Goal: Information Seeking & Learning: Learn about a topic

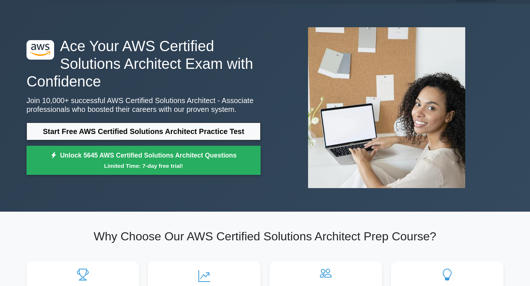
scroll to position [22, 0]
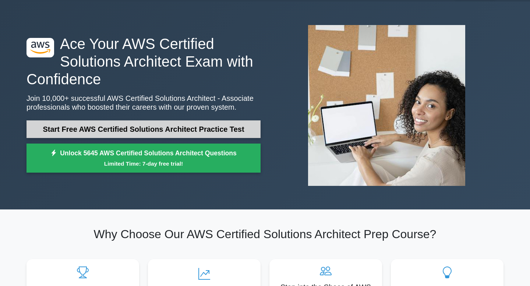
click at [174, 131] on link "Start Free AWS Certified Solutions Architect Practice Test" at bounding box center [143, 129] width 234 height 18
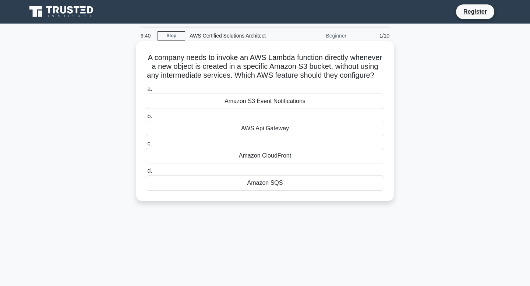
click at [228, 131] on div "AWS Api Gateway" at bounding box center [265, 128] width 238 height 15
click at [146, 119] on input "b. AWS Api Gateway" at bounding box center [146, 116] width 0 height 5
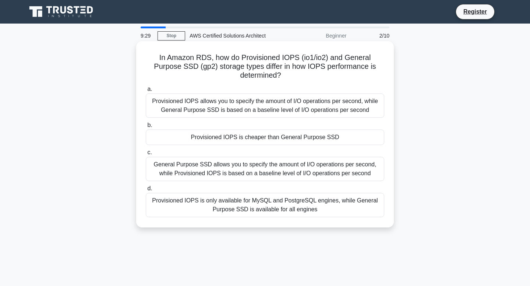
drag, startPoint x: 176, startPoint y: 36, endPoint x: 238, endPoint y: 139, distance: 119.9
click at [238, 139] on div "Provisioned IOPS is cheaper than General Purpose SSD" at bounding box center [265, 136] width 238 height 15
click at [146, 128] on input "b. Provisioned IOPS is cheaper than General Purpose SSD" at bounding box center [146, 125] width 0 height 5
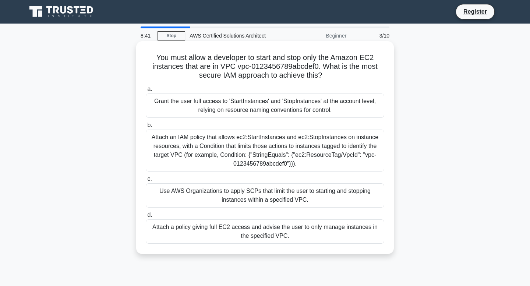
click at [265, 235] on div "Attach a policy giving full EC2 access and advise the user to only manage insta…" at bounding box center [265, 231] width 238 height 24
click at [146, 217] on input "d. Attach a policy giving full EC2 access and advise the user to only manage in…" at bounding box center [146, 215] width 0 height 5
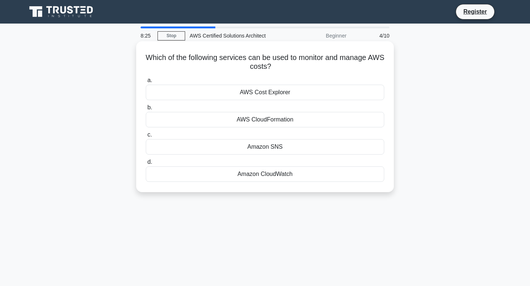
click at [266, 94] on div "AWS Cost Explorer" at bounding box center [265, 92] width 238 height 15
click at [146, 83] on input "a. AWS Cost Explorer" at bounding box center [146, 80] width 0 height 5
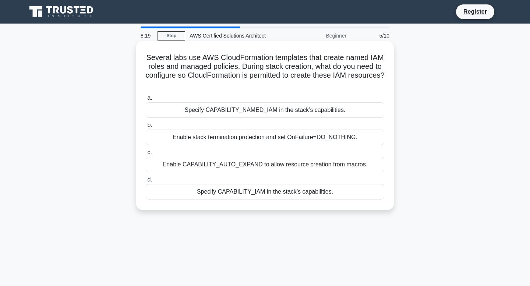
click at [261, 108] on div "Specify CAPABILITY_NAMED_IAM in the stack’s capabilities." at bounding box center [265, 109] width 238 height 15
click at [146, 100] on input "a. Specify CAPABILITY_NAMED_IAM in the stack’s capabilities." at bounding box center [146, 98] width 0 height 5
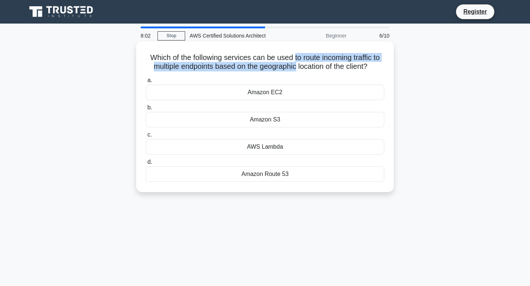
drag, startPoint x: 293, startPoint y: 58, endPoint x: 295, endPoint y: 66, distance: 8.4
click at [295, 66] on h5 "Which of the following services can be used to route incoming traffic to multip…" at bounding box center [265, 62] width 240 height 18
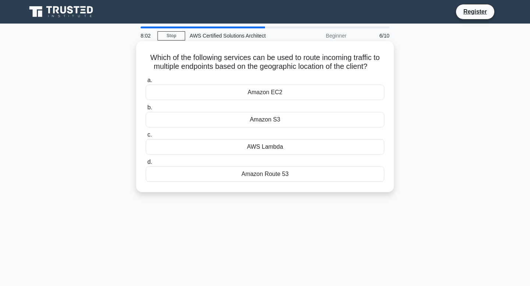
click at [333, 69] on h5 "Which of the following services can be used to route incoming traffic to multip…" at bounding box center [265, 62] width 240 height 18
click at [268, 170] on div "Amazon Route 53" at bounding box center [265, 173] width 238 height 15
click at [146, 164] on input "d. Amazon Route 53" at bounding box center [146, 162] width 0 height 5
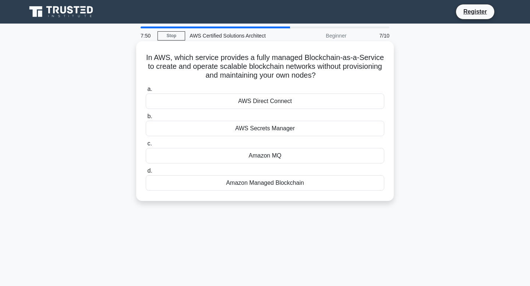
click at [241, 181] on div "Amazon Managed Blockchain" at bounding box center [265, 182] width 238 height 15
click at [146, 173] on input "d. Amazon Managed Blockchain" at bounding box center [146, 170] width 0 height 5
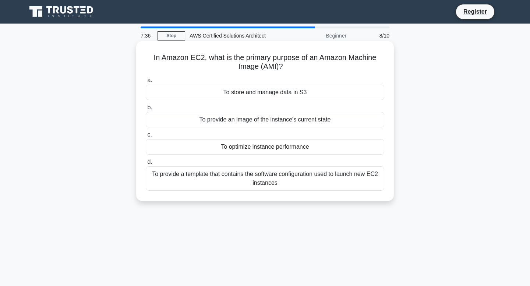
click at [192, 175] on div "To provide a template that contains the software configuration used to launch n…" at bounding box center [265, 178] width 238 height 24
click at [146, 164] on input "d. To provide a template that contains the software configuration used to launc…" at bounding box center [146, 162] width 0 height 5
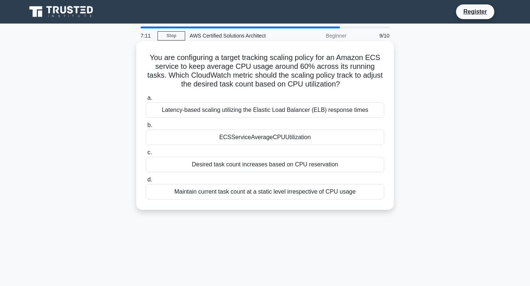
click at [209, 160] on div "Desired task count increases based on CPU reservation" at bounding box center [265, 164] width 238 height 15
click at [146, 155] on input "c. Desired task count increases based on CPU reservation" at bounding box center [146, 152] width 0 height 5
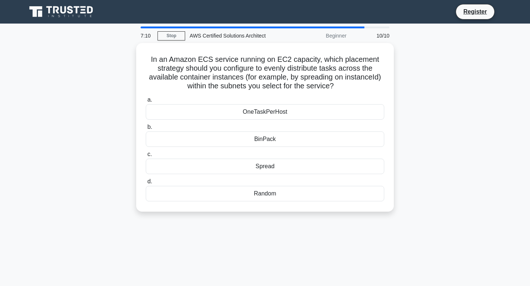
click at [209, 160] on div "Spread" at bounding box center [265, 165] width 238 height 15
click at [146, 157] on input "c. Spread" at bounding box center [146, 154] width 0 height 5
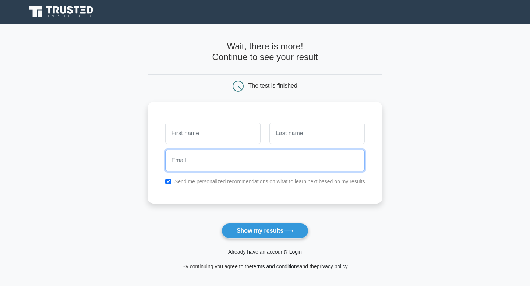
click at [226, 161] on input "email" at bounding box center [265, 160] width 200 height 21
